Goal: Information Seeking & Learning: Learn about a topic

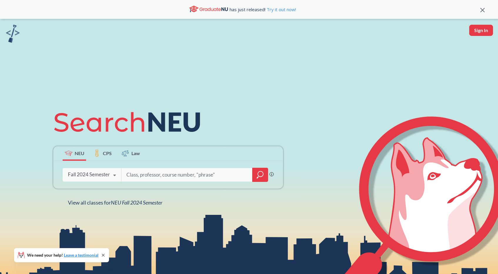
click at [96, 174] on div "Fall 2024 Semester" at bounding box center [89, 174] width 42 height 6
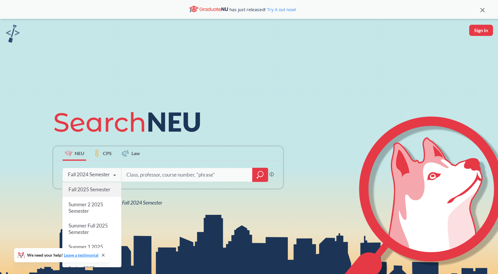
click at [89, 190] on span "Fall 2025 Semester" at bounding box center [90, 189] width 42 height 6
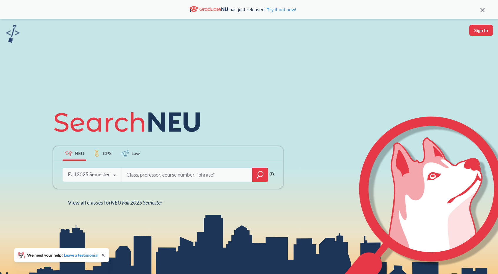
click at [149, 174] on input "search" at bounding box center [187, 175] width 122 height 12
type input "cs 5001"
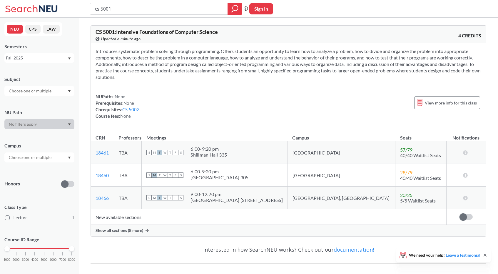
click at [134, 230] on span "Show all sections (8 more)" at bounding box center [120, 230] width 48 height 5
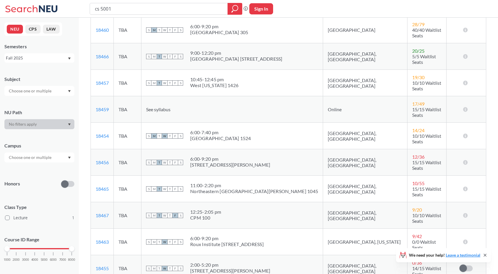
scroll to position [156, 0]
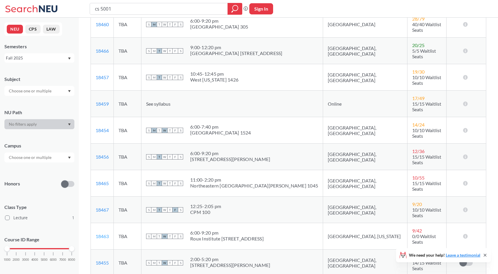
click at [104, 233] on link "18463" at bounding box center [102, 236] width 13 height 6
drag, startPoint x: 111, startPoint y: 199, endPoint x: 93, endPoint y: 198, distance: 18.6
click at [93, 223] on td "18463 View this section on Banner." at bounding box center [102, 236] width 23 height 26
copy link "18463"
